Goal: Information Seeking & Learning: Find specific fact

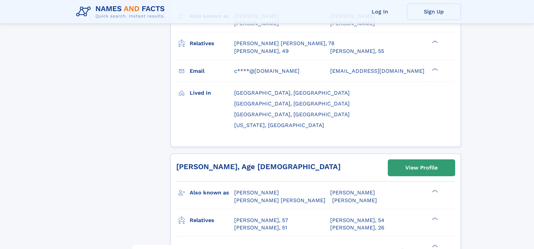
scroll to position [3198, 0]
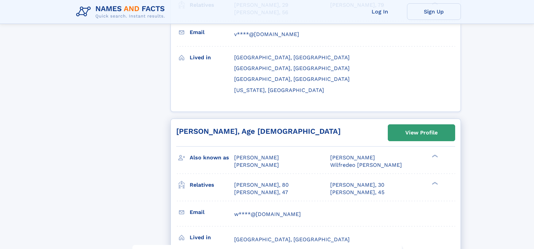
scroll to position [3064, 0]
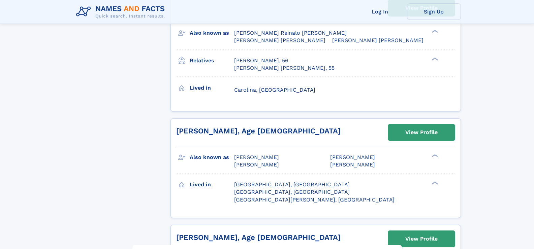
scroll to position [2424, 0]
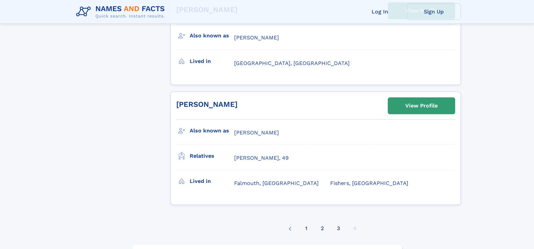
scroll to position [1077, 0]
